Goal: Information Seeking & Learning: Learn about a topic

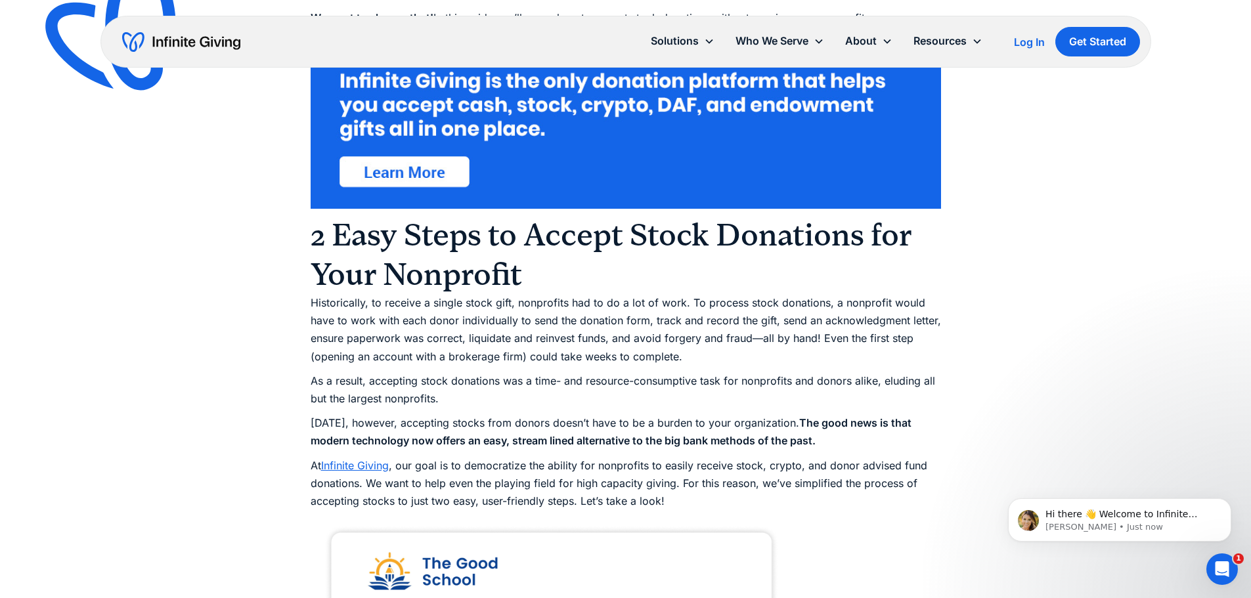
scroll to position [985, 0]
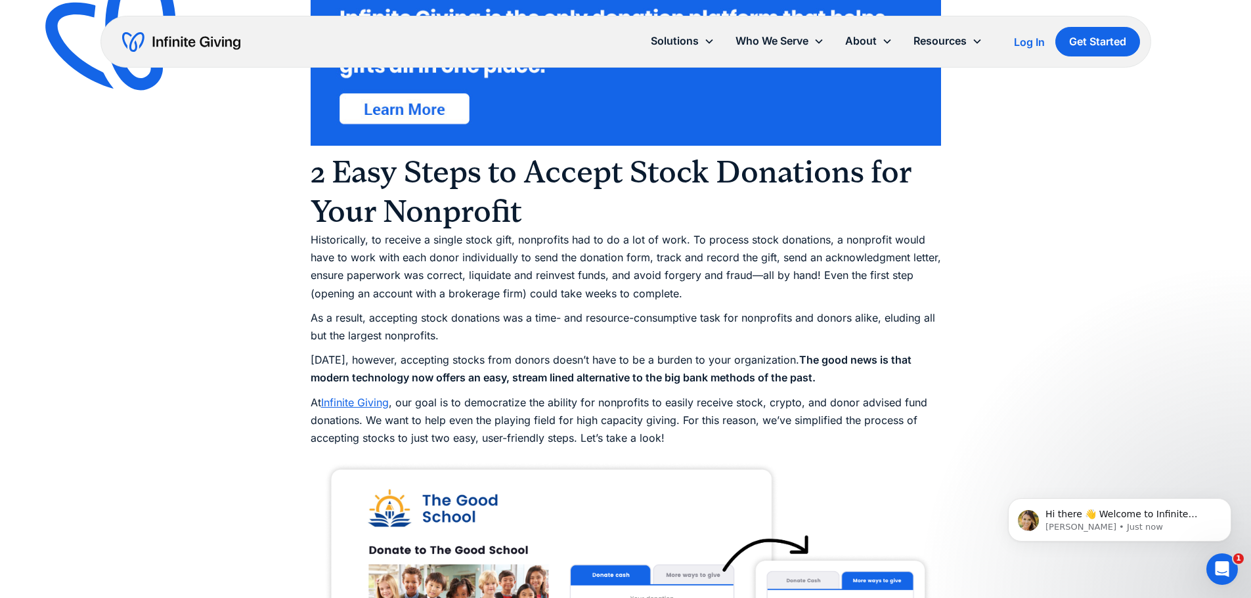
click at [487, 269] on p "Historically, to receive a single stock gift, nonprofits had to do a lot of wor…" at bounding box center [626, 267] width 630 height 72
click at [486, 269] on p "Historically, to receive a single stock gift, nonprofits had to do a lot of wor…" at bounding box center [626, 267] width 630 height 72
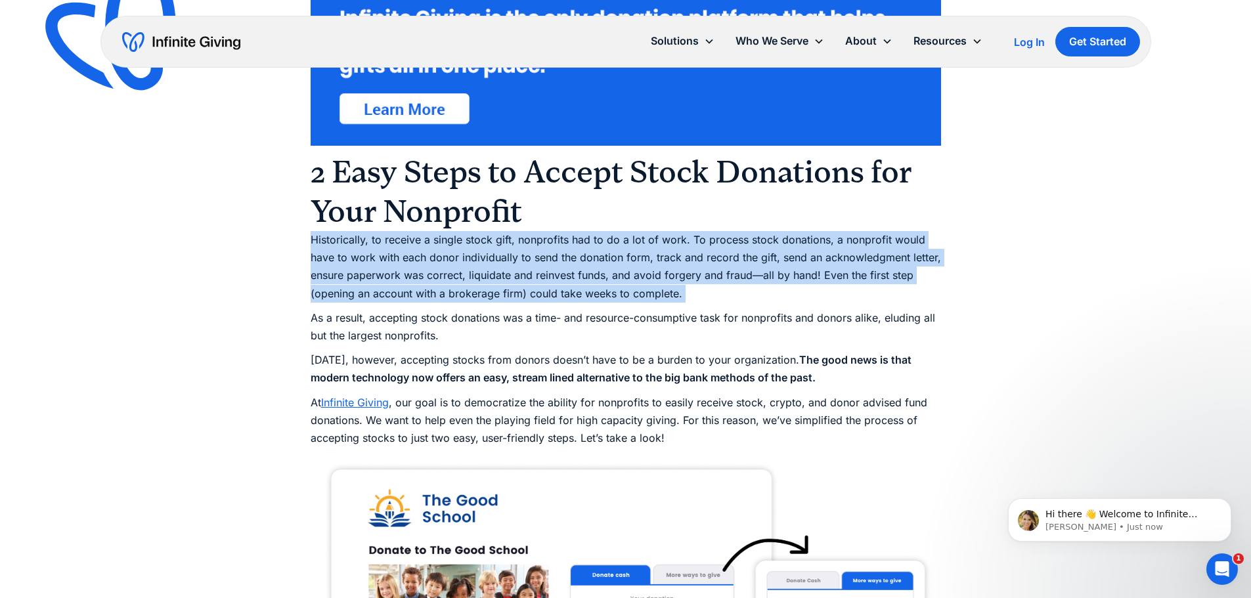
click at [486, 269] on p "Historically, to receive a single stock gift, nonprofits had to do a lot of wor…" at bounding box center [626, 267] width 630 height 72
click at [594, 270] on p "Historically, to receive a single stock gift, nonprofits had to do a lot of wor…" at bounding box center [626, 267] width 630 height 72
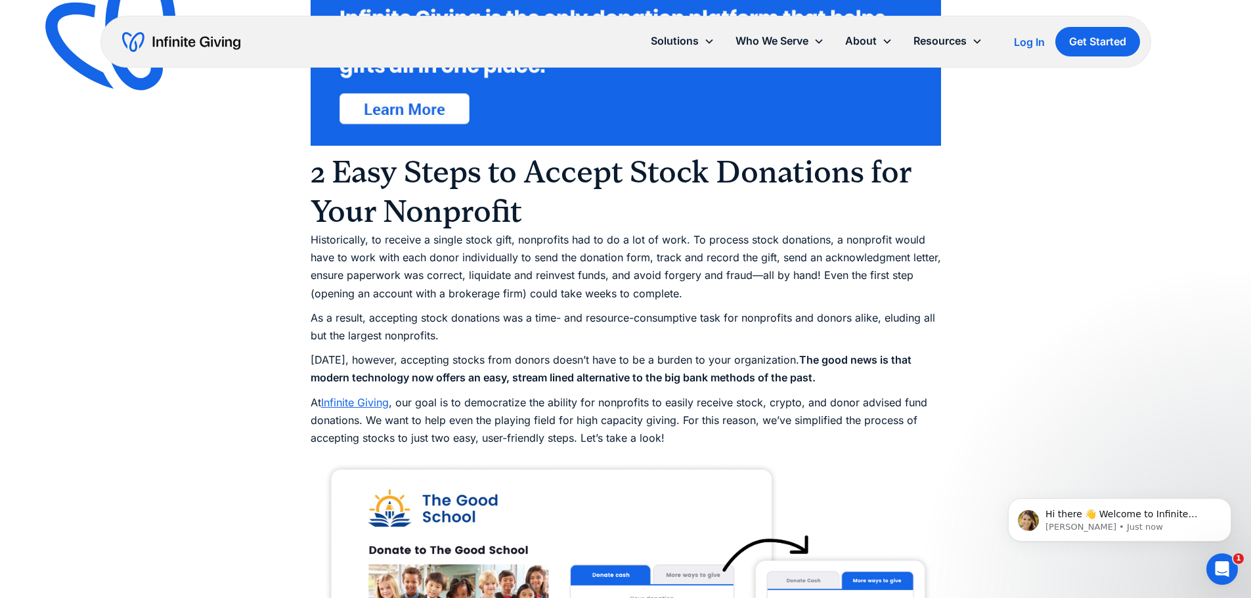
click at [652, 275] on p "Historically, to receive a single stock gift, nonprofits had to do a lot of wor…" at bounding box center [626, 267] width 630 height 72
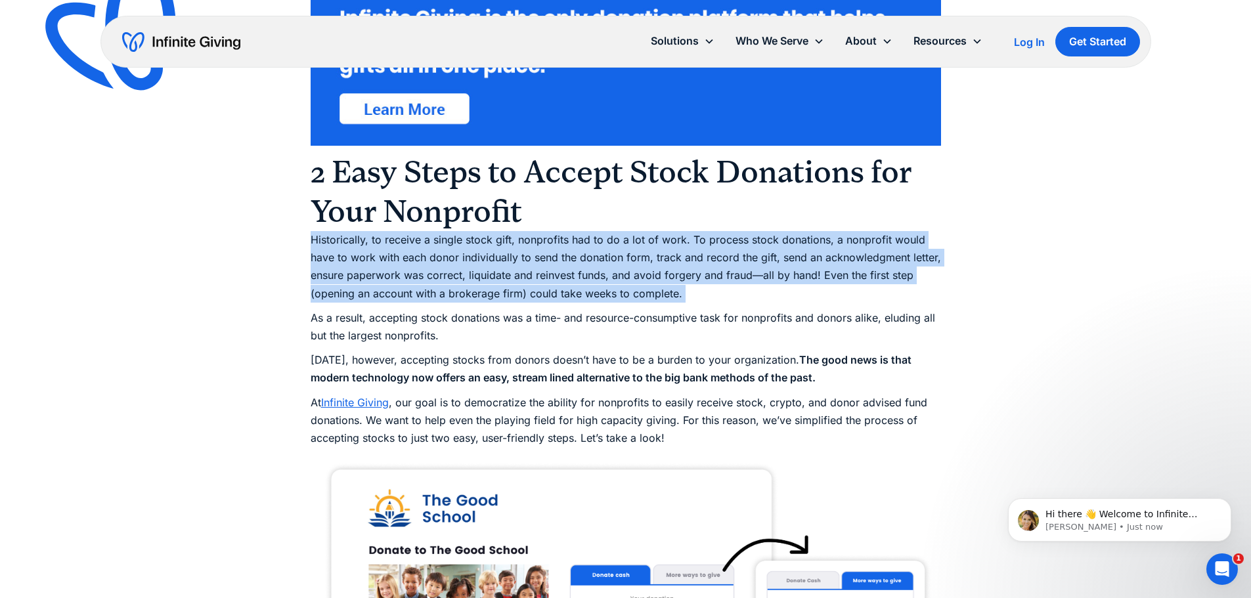
click at [652, 275] on p "Historically, to receive a single stock gift, nonprofits had to do a lot of wor…" at bounding box center [626, 267] width 630 height 72
click at [666, 247] on p "Historically, to receive a single stock gift, nonprofits had to do a lot of wor…" at bounding box center [626, 267] width 630 height 72
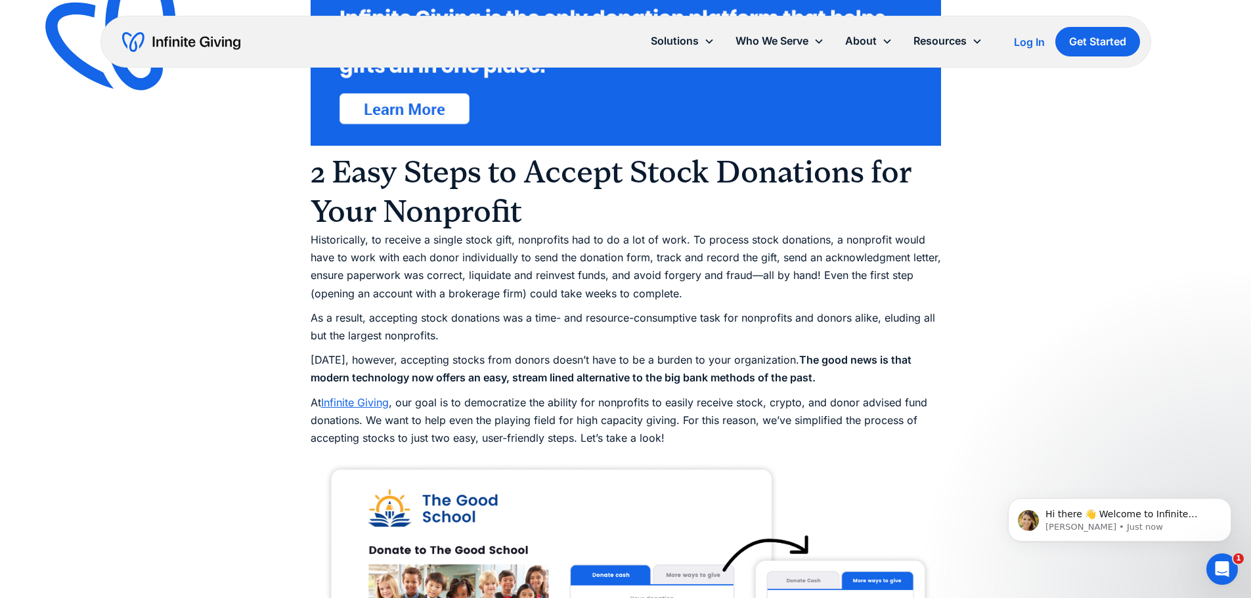
click at [509, 358] on p "[DATE], however, accepting stocks from donors doesn’t have to be a burden to yo…" at bounding box center [626, 368] width 630 height 35
click at [508, 358] on p "[DATE], however, accepting stocks from donors doesn’t have to be a burden to yo…" at bounding box center [626, 368] width 630 height 35
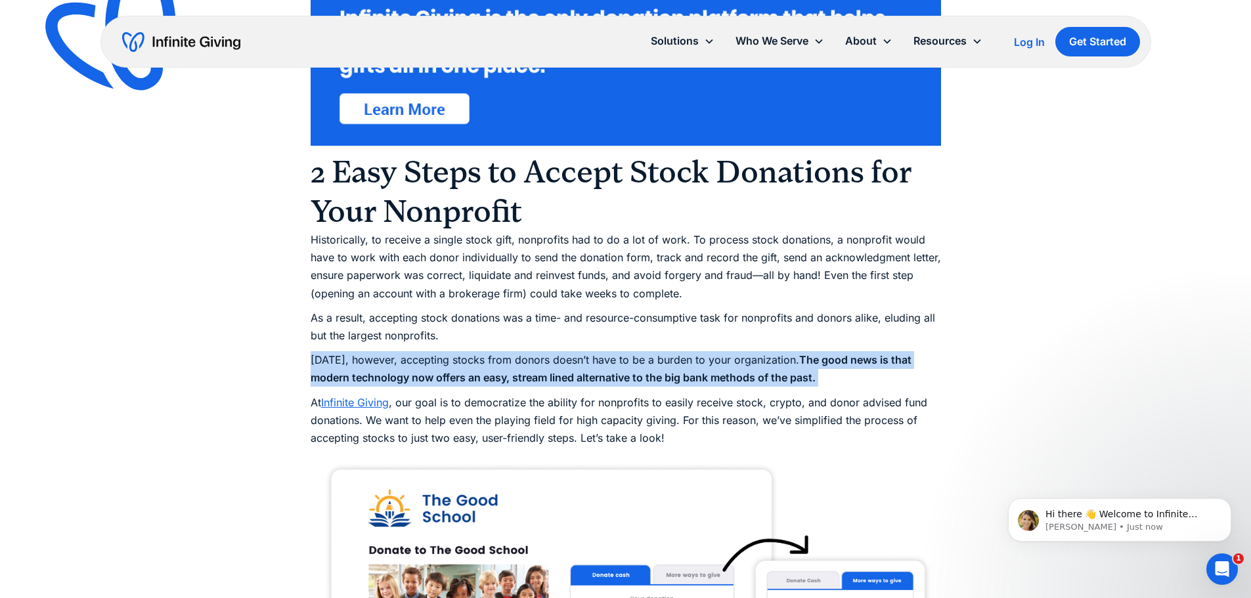
click at [508, 358] on p "[DATE], however, accepting stocks from donors doesn’t have to be a burden to yo…" at bounding box center [626, 368] width 630 height 35
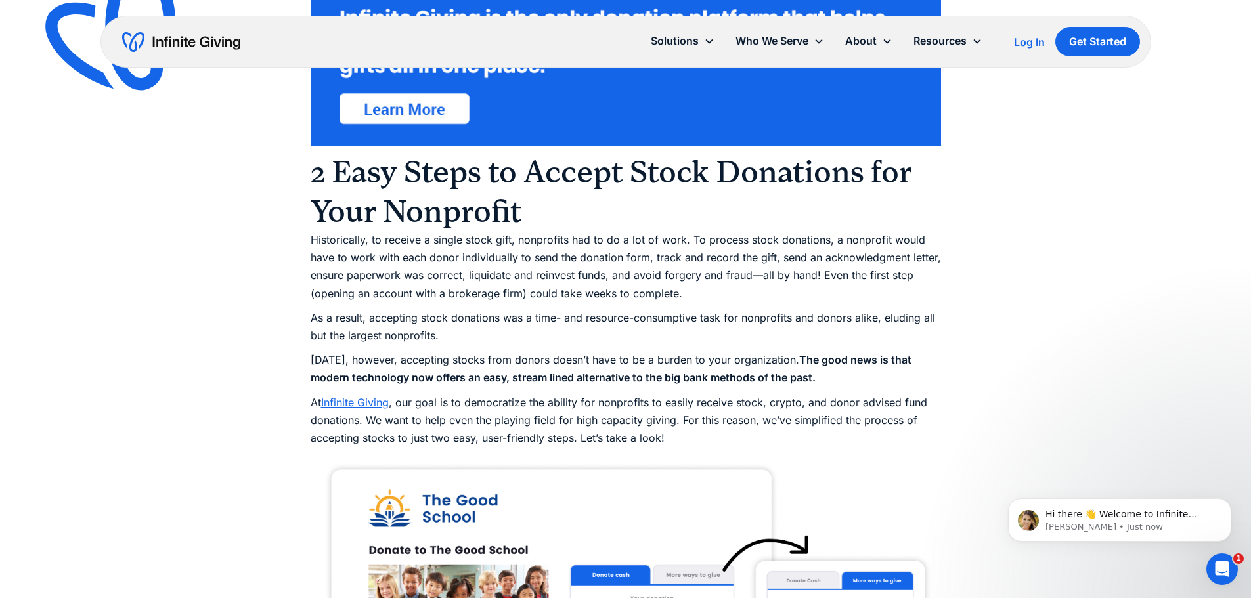
click at [528, 322] on p "As a result, accepting stock donations was a time- and resource-consumptive tas…" at bounding box center [626, 326] width 630 height 35
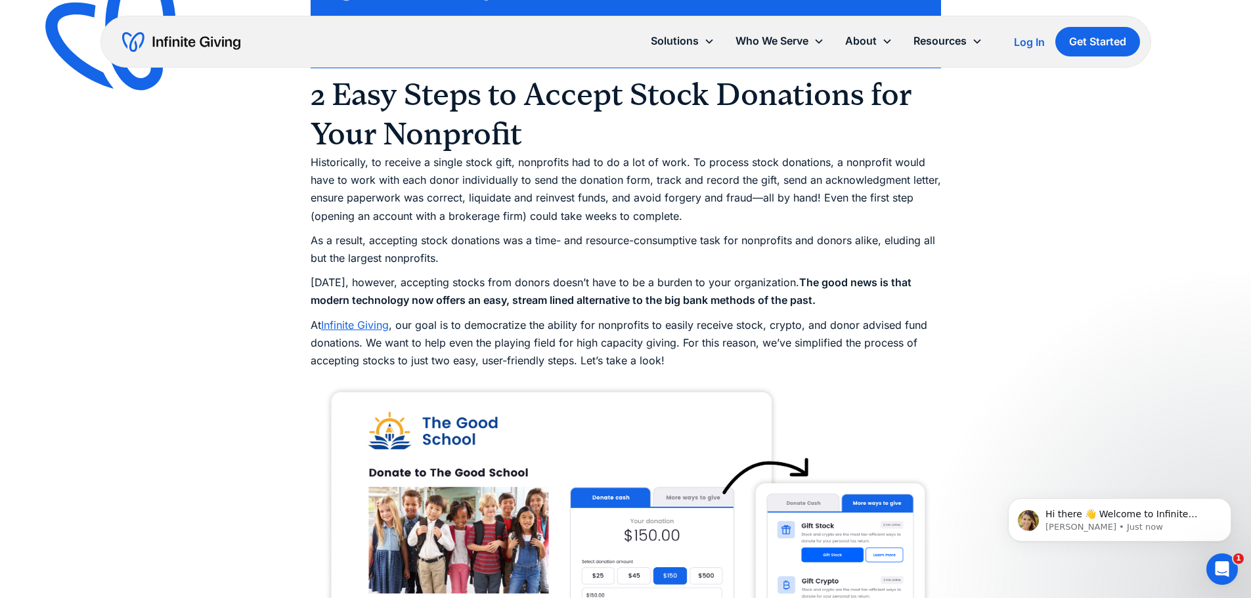
scroll to position [1182, 0]
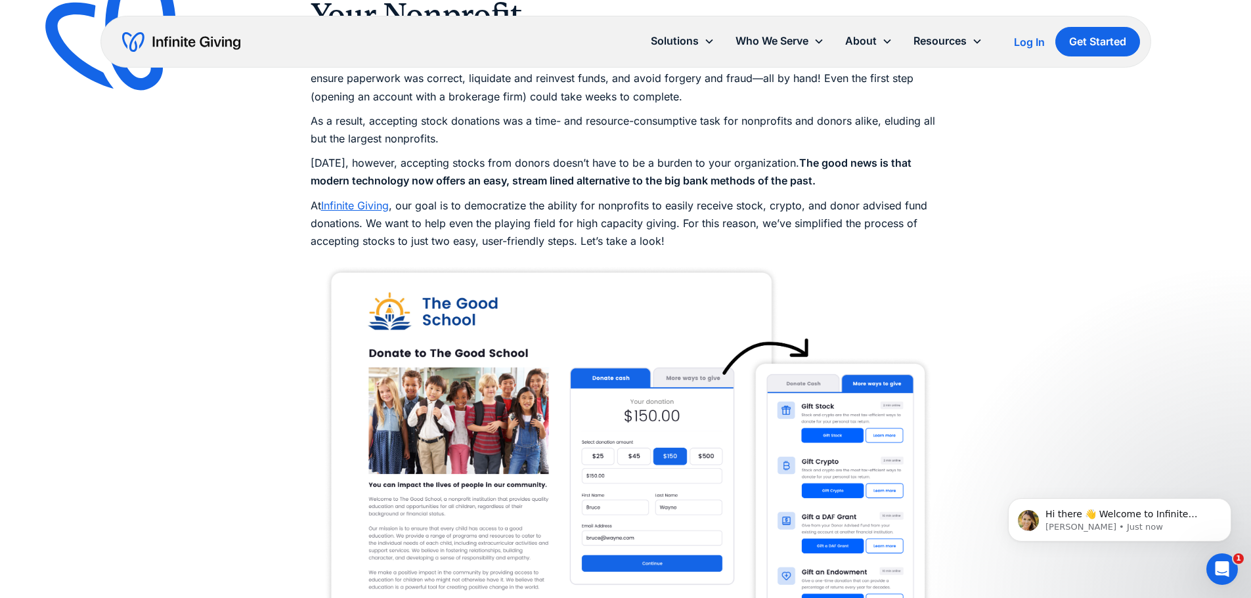
click at [605, 213] on p "At Infinite Giving , our goal is to democratize the ability for nonprofits to e…" at bounding box center [626, 224] width 630 height 54
click at [602, 218] on p "At Infinite Giving , our goal is to democratize the ability for nonprofits to e…" at bounding box center [626, 224] width 630 height 54
click at [601, 218] on p "At Infinite Giving , our goal is to democratize the ability for nonprofits to e…" at bounding box center [626, 224] width 630 height 54
click at [602, 218] on p "At Infinite Giving , our goal is to democratize the ability for nonprofits to e…" at bounding box center [626, 224] width 630 height 54
click at [633, 162] on p "[DATE], however, accepting stocks from donors doesn’t have to be a burden to yo…" at bounding box center [626, 171] width 630 height 35
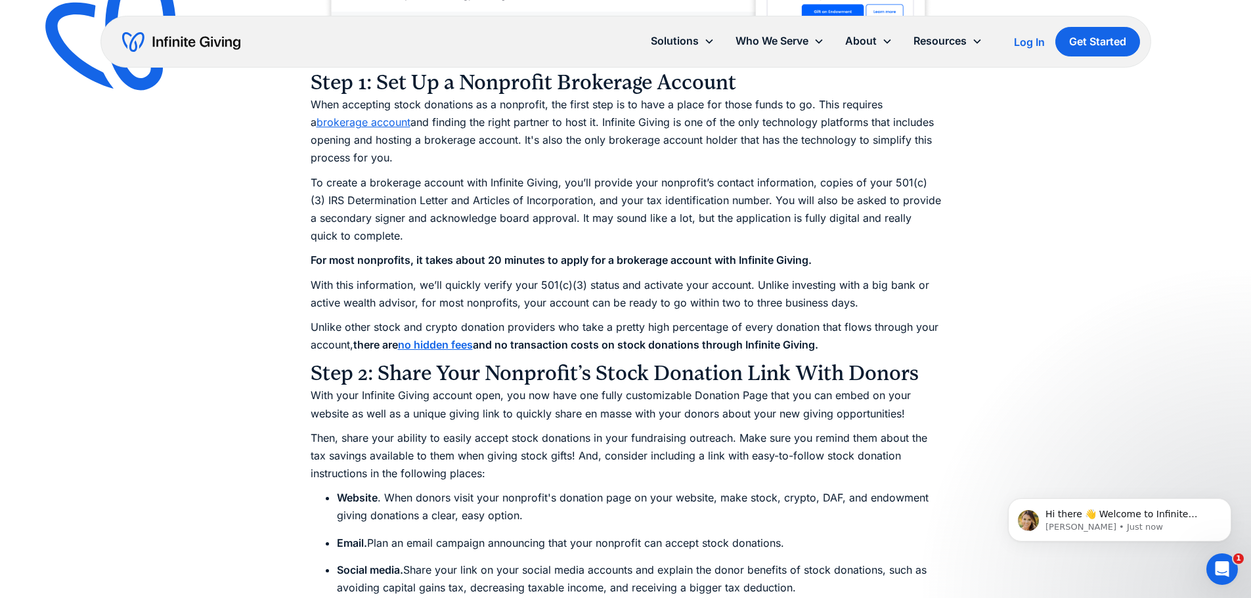
scroll to position [1772, 0]
